Goal: Find specific page/section: Find specific page/section

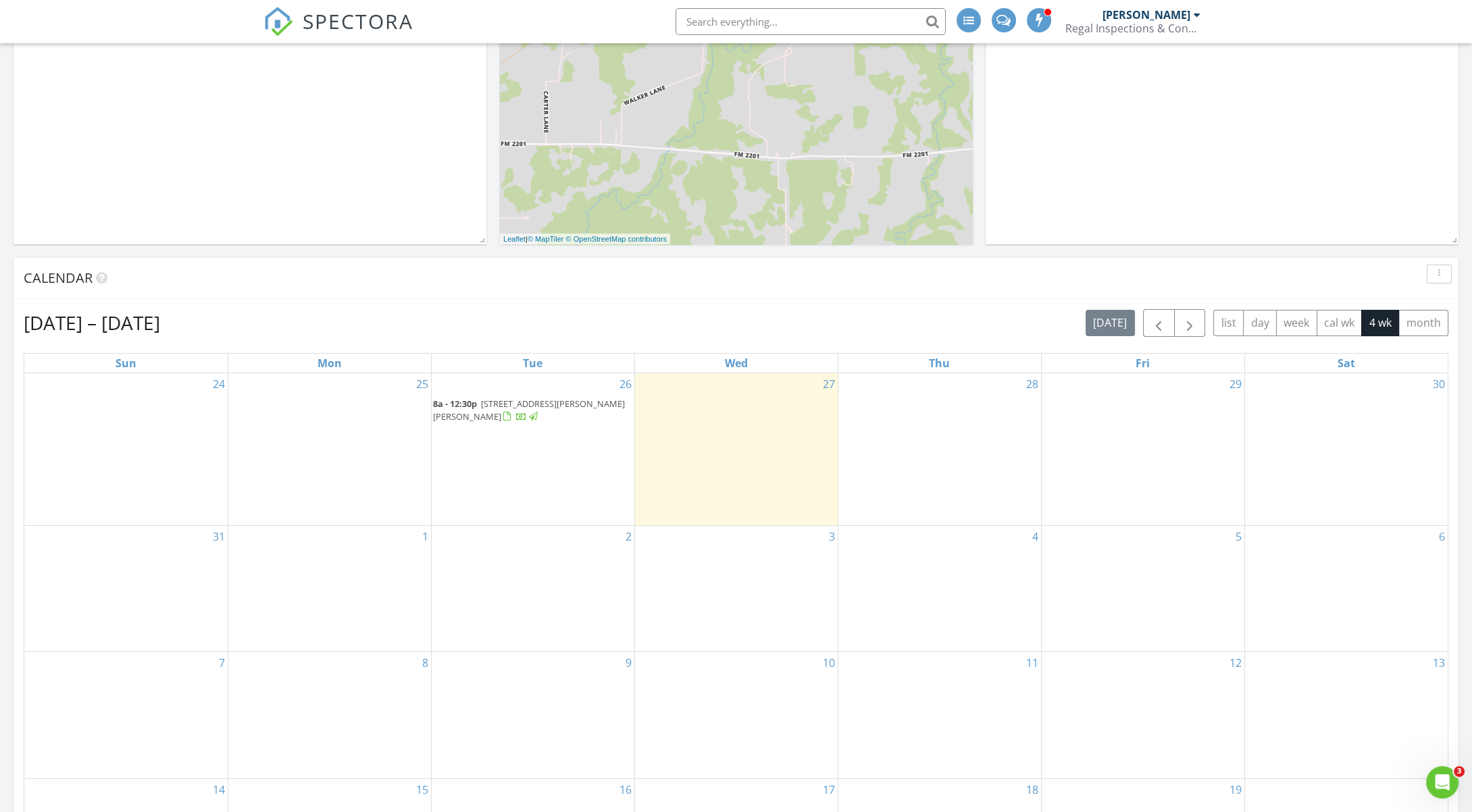
scroll to position [337, 0]
click at [499, 408] on span "8a - 12:30p 223 Dan Russell Bend, Weatherford 76087" at bounding box center [533, 409] width 200 height 26
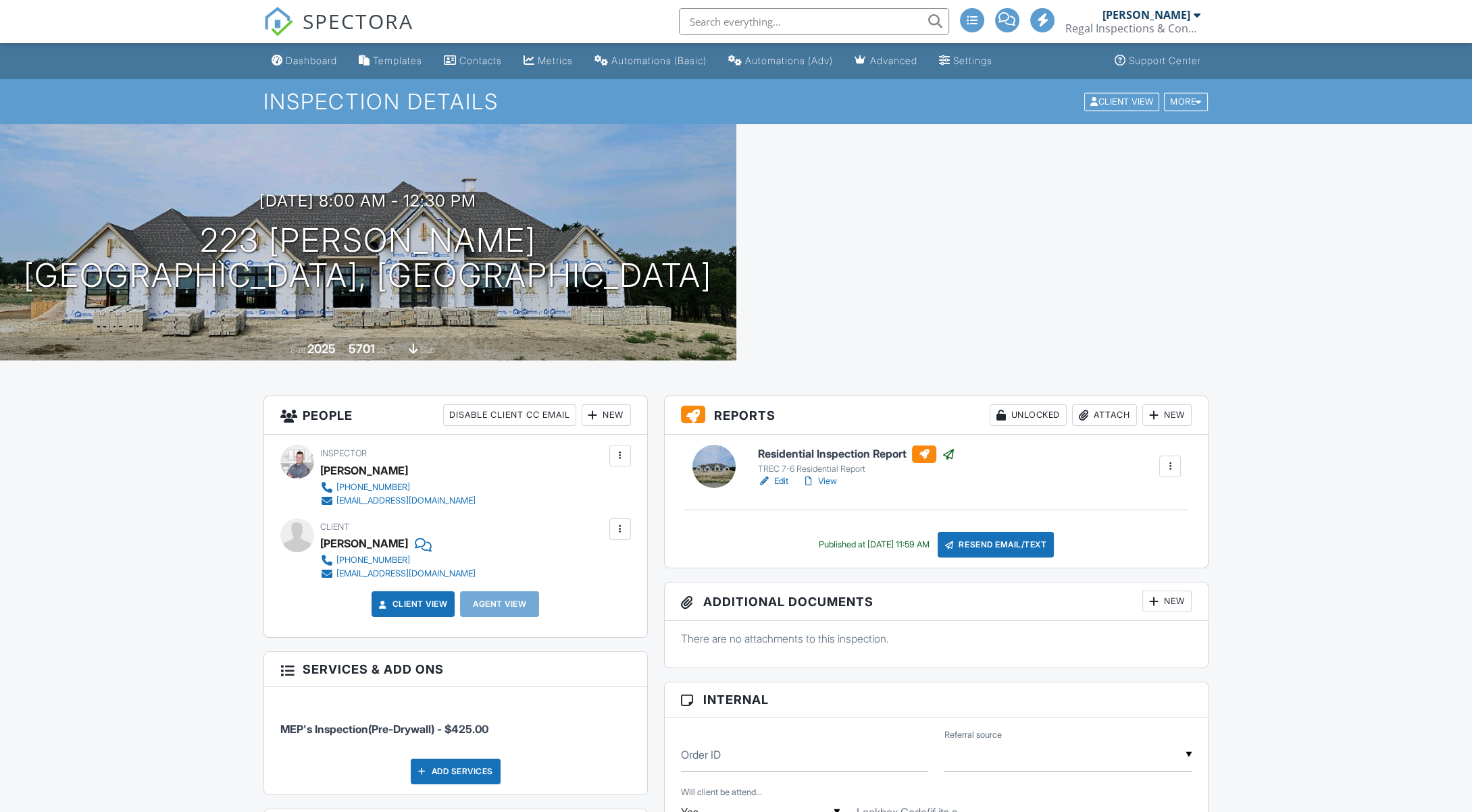
click at [828, 481] on link "View" at bounding box center [819, 481] width 35 height 14
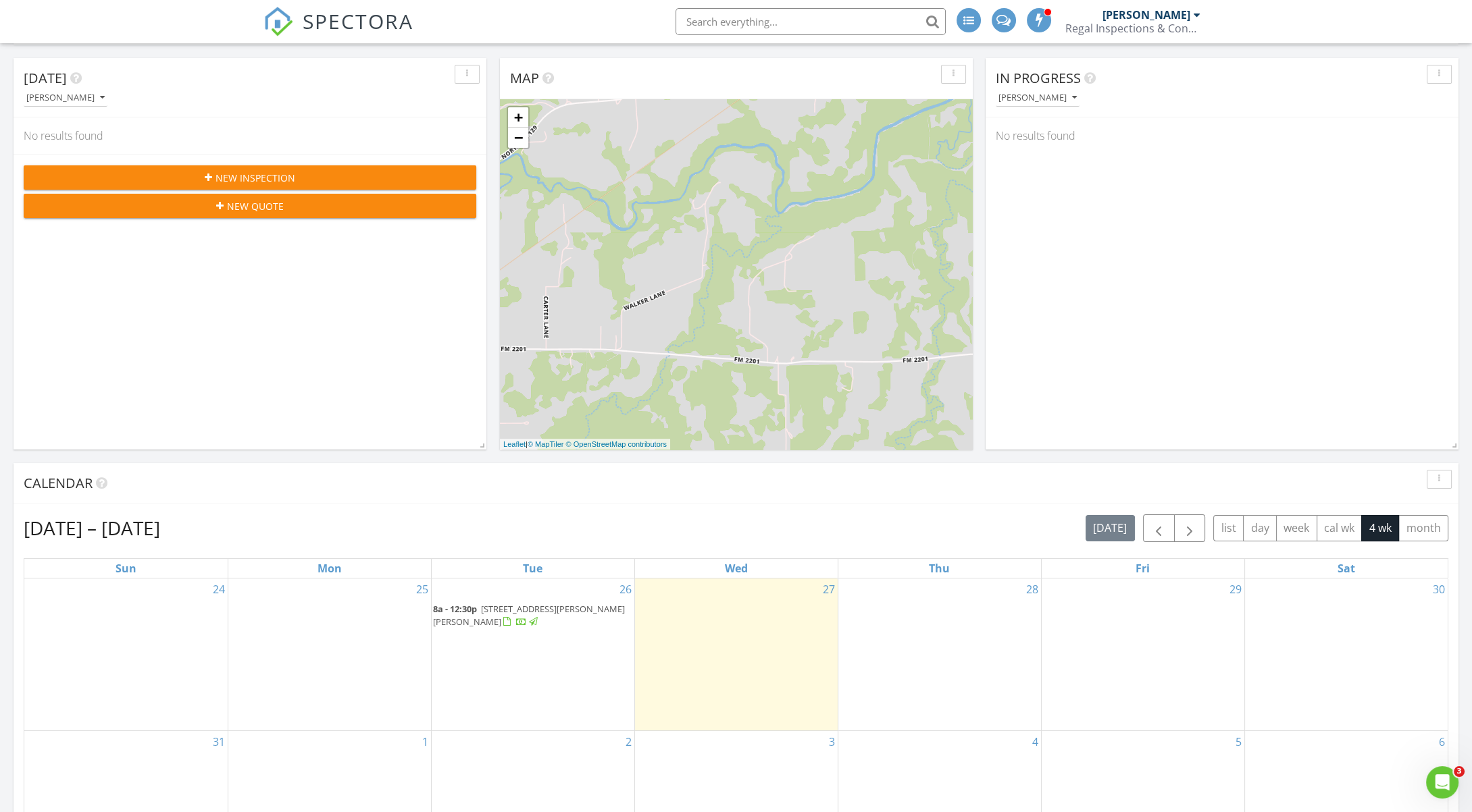
scroll to position [337, 0]
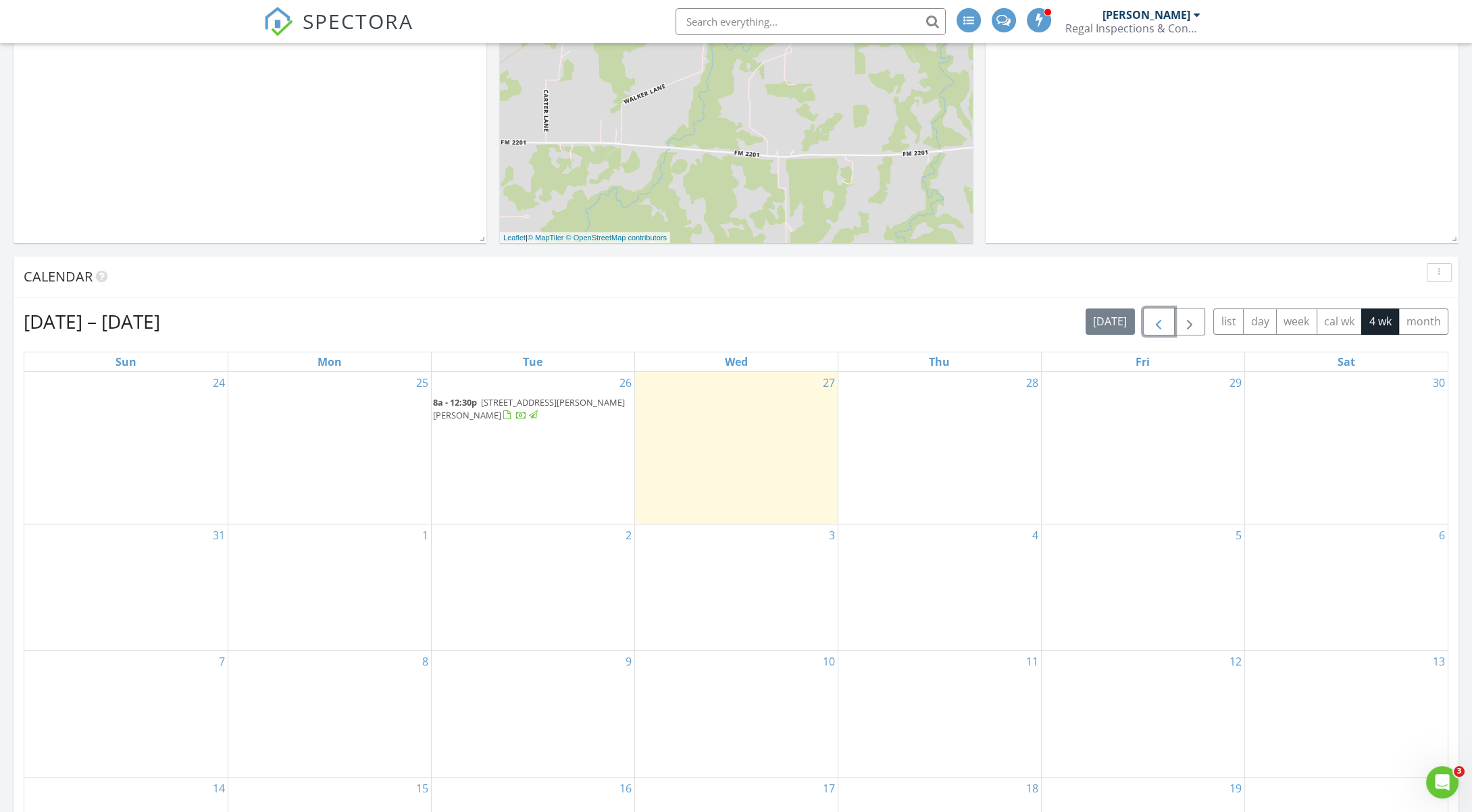
click at [1160, 316] on span "button" at bounding box center [1159, 322] width 16 height 16
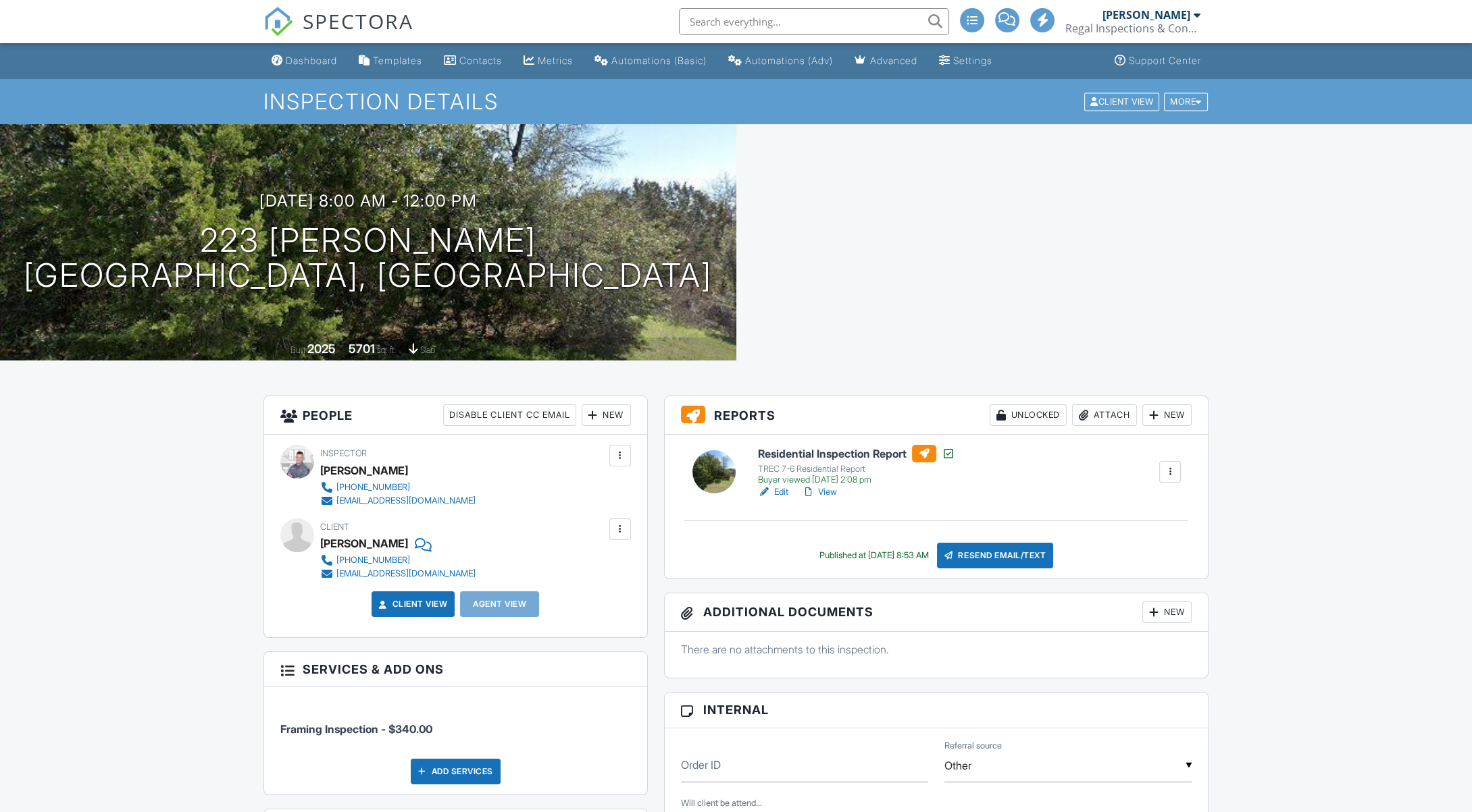
click at [829, 492] on link "View" at bounding box center [819, 492] width 35 height 14
